Goal: Check status: Check status

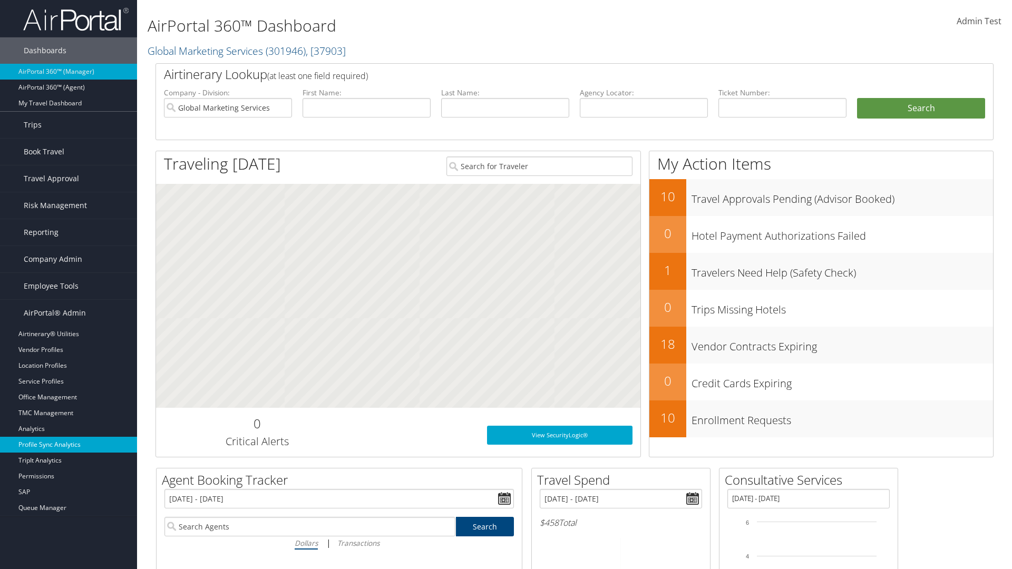
click at [69, 445] on link "Profile Sync Analytics" at bounding box center [68, 445] width 137 height 16
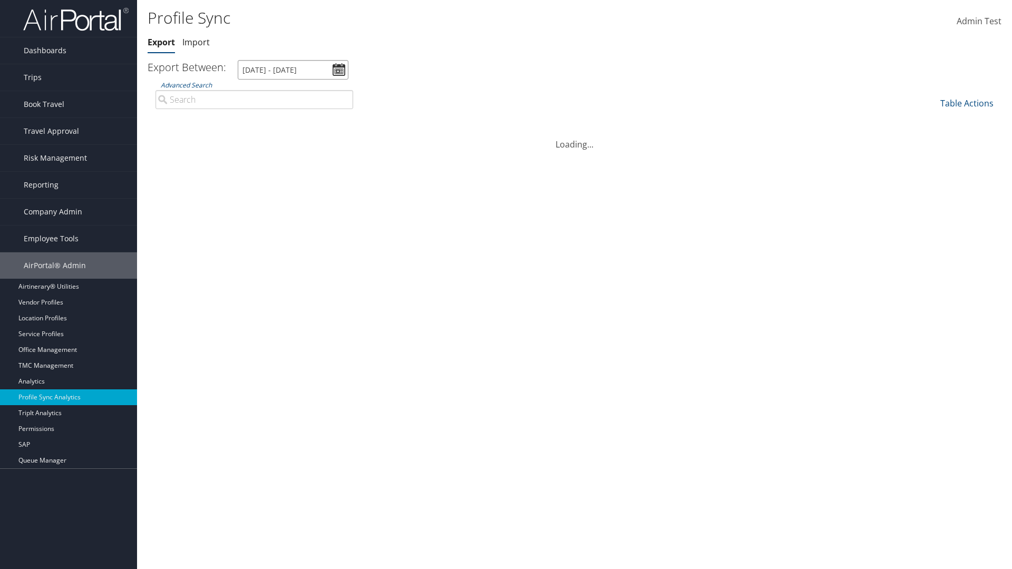
click at [293, 70] on input "[DATE] - [DATE]" at bounding box center [293, 69] width 111 height 19
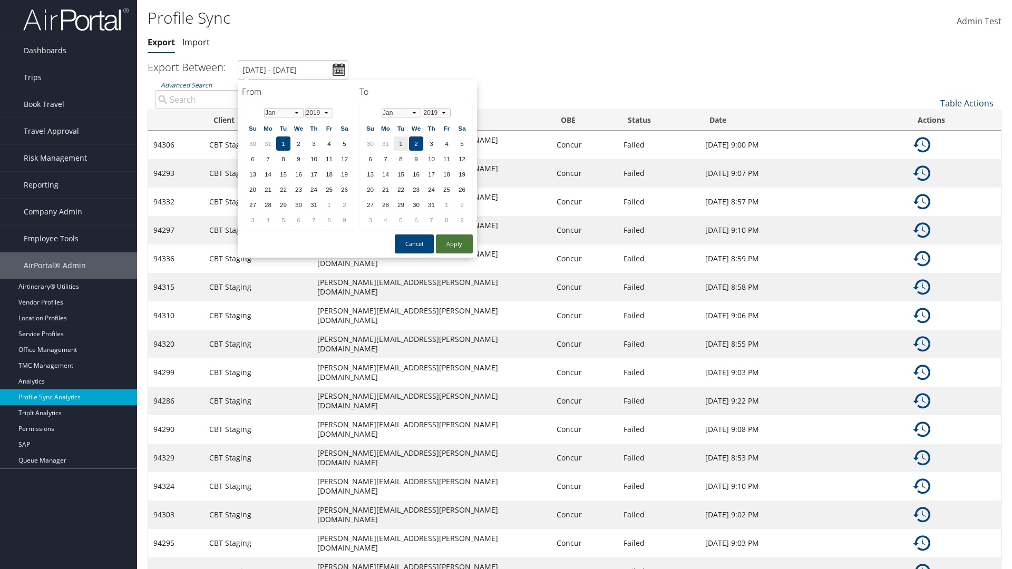
click at [454, 243] on button "Apply" at bounding box center [454, 244] width 37 height 19
type input "[DATE] - [DATE]"
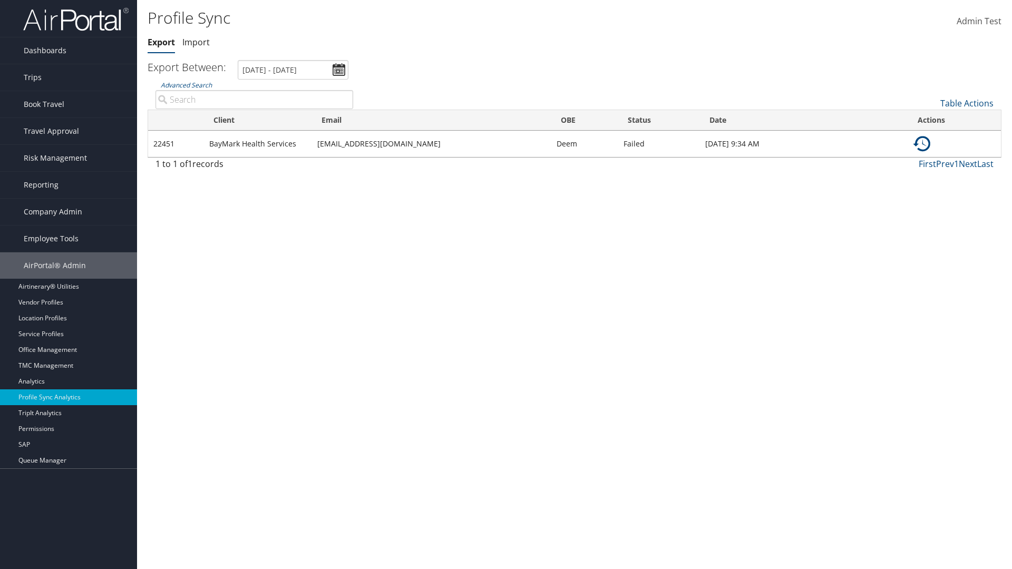
type input "BayMark Health Services"
